Goal: Task Accomplishment & Management: Use online tool/utility

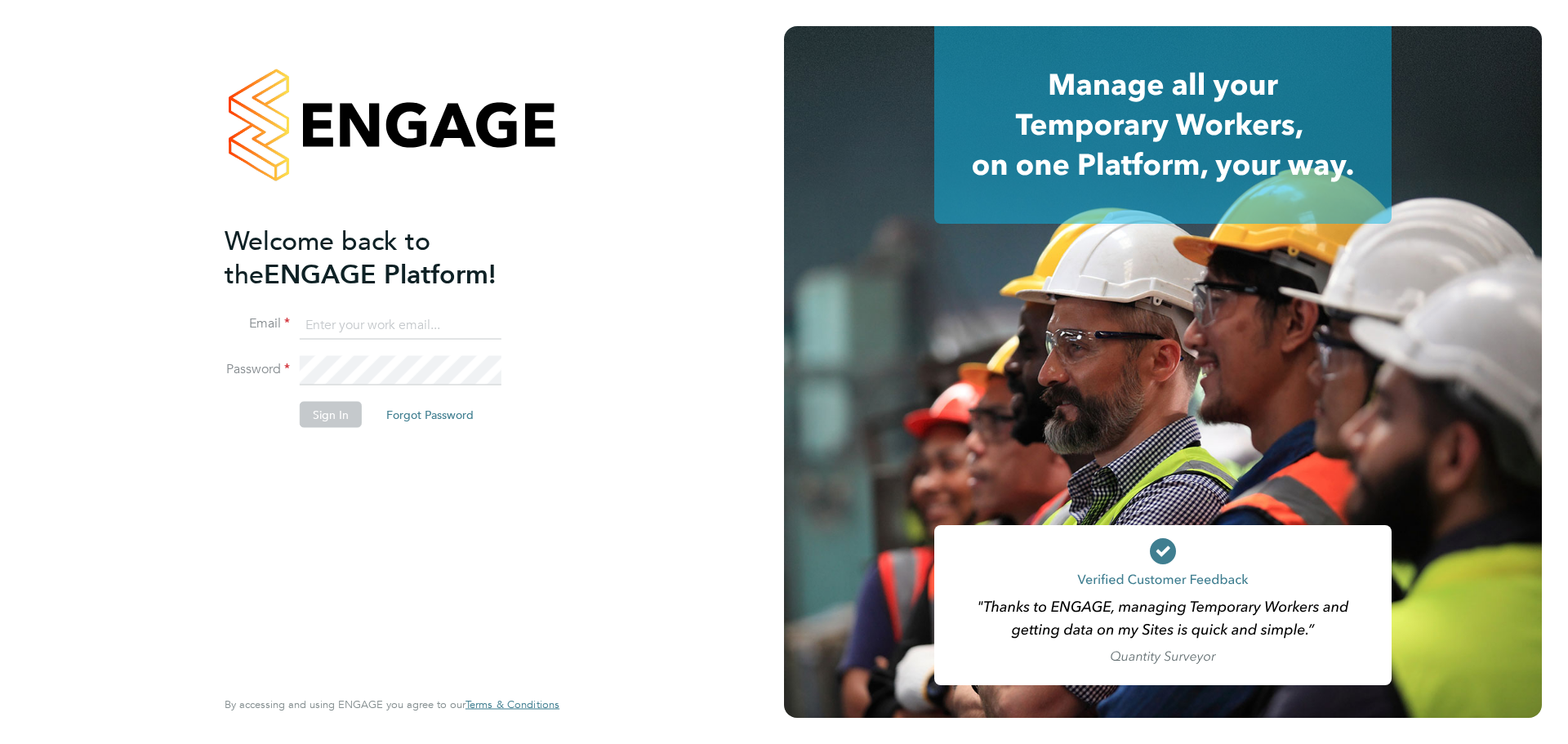
type input "abbie.weatherby@bcuk.co.uk"
click at [356, 408] on button "Sign In" at bounding box center [330, 414] width 62 height 26
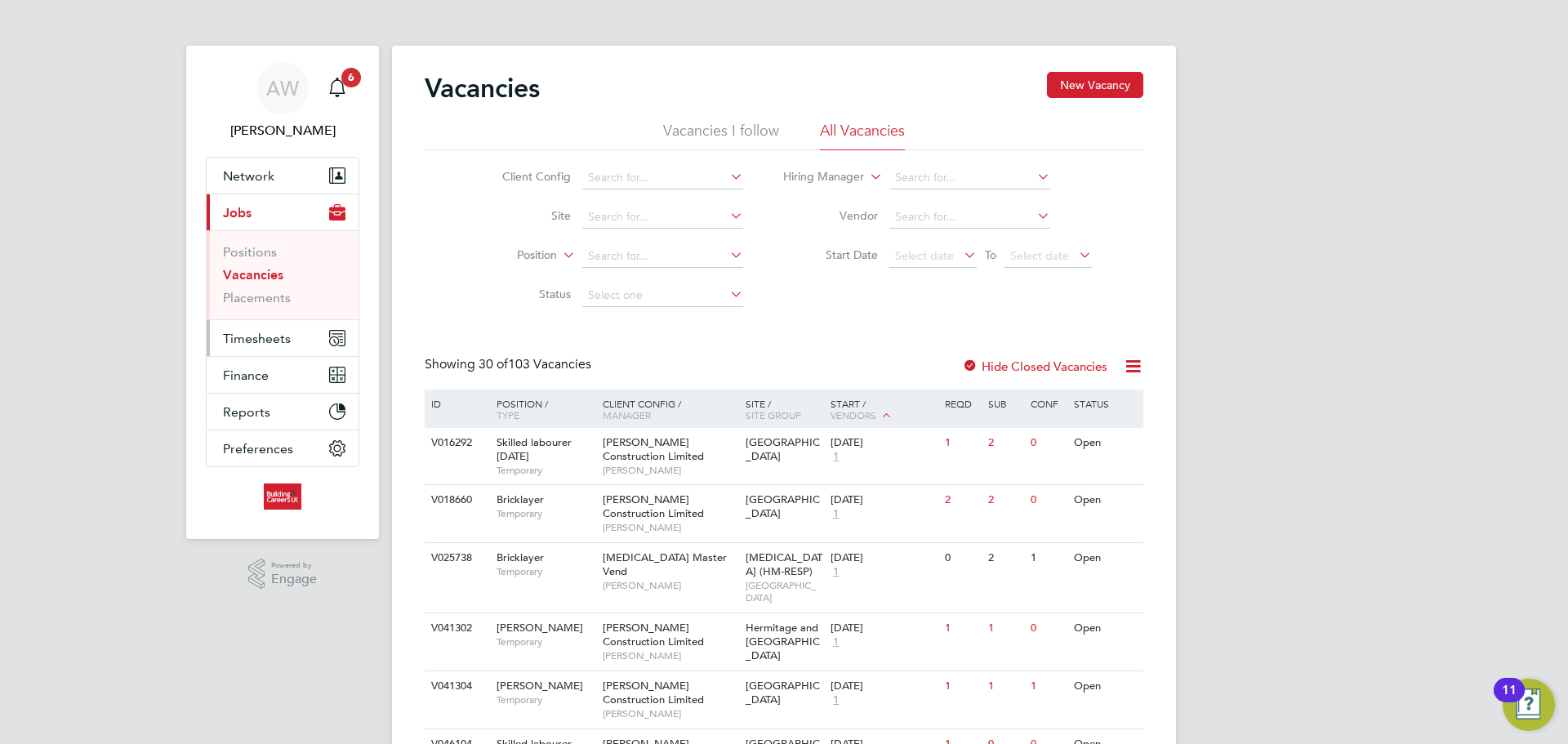
click at [245, 346] on button "Timesheets" at bounding box center [282, 338] width 152 height 36
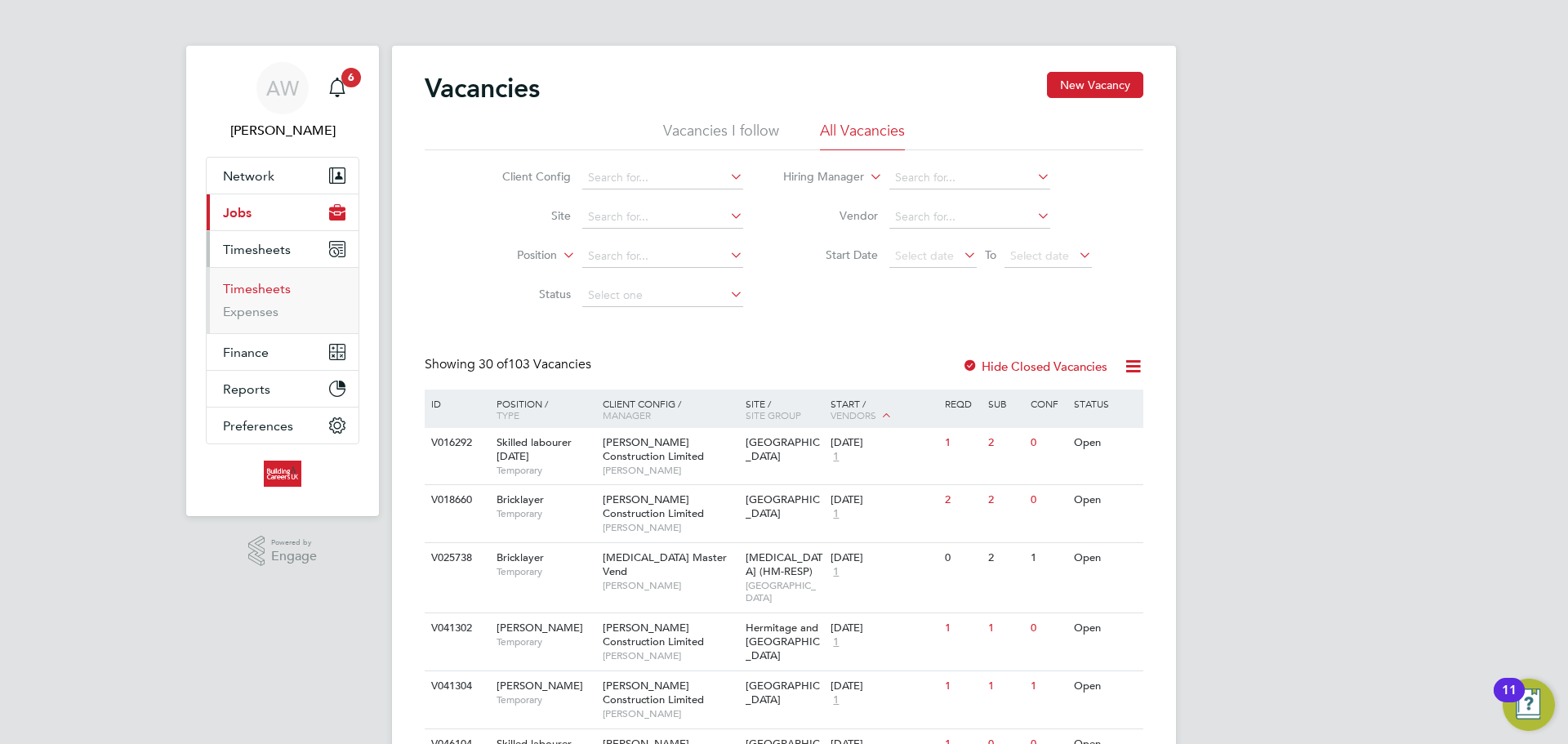
click at [271, 292] on link "Timesheets" at bounding box center [257, 288] width 68 height 15
